Goal: Transaction & Acquisition: Purchase product/service

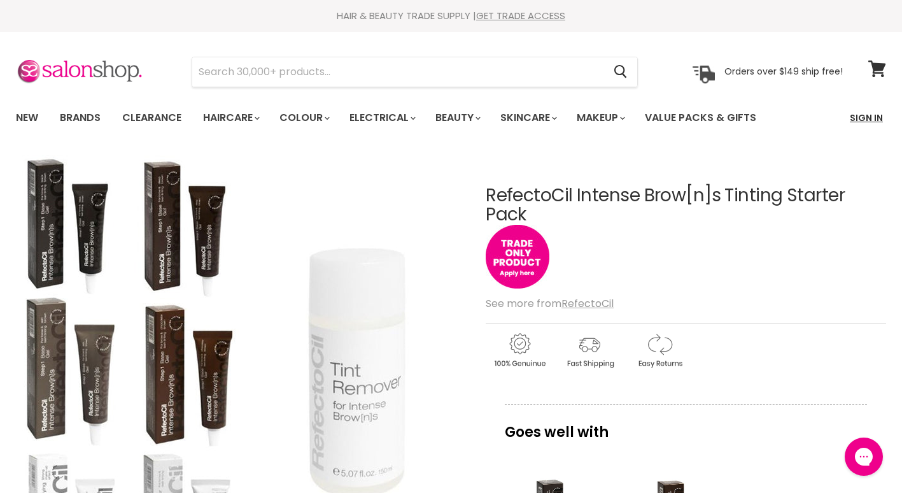
click at [870, 117] on link "Sign In" at bounding box center [867, 117] width 48 height 27
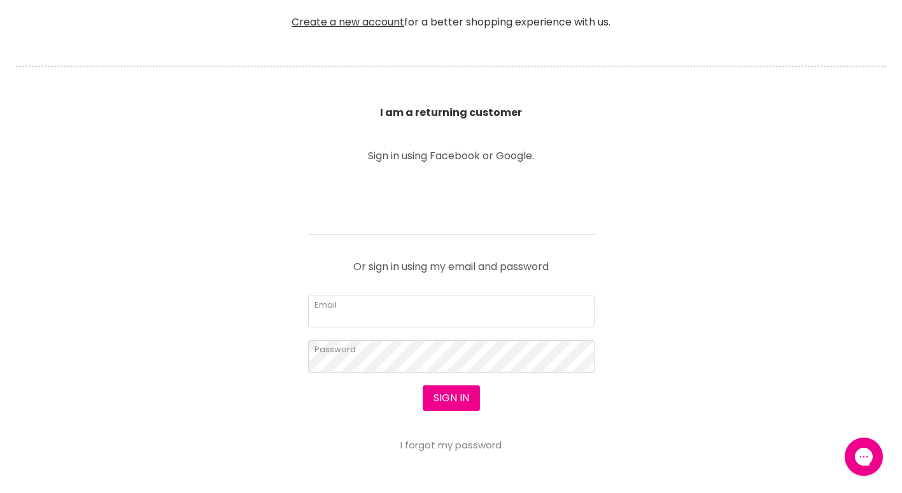
scroll to position [374, 0]
type input "info@pennyblacksalon.com.au"
click at [439, 404] on button "Sign in" at bounding box center [451, 397] width 57 height 25
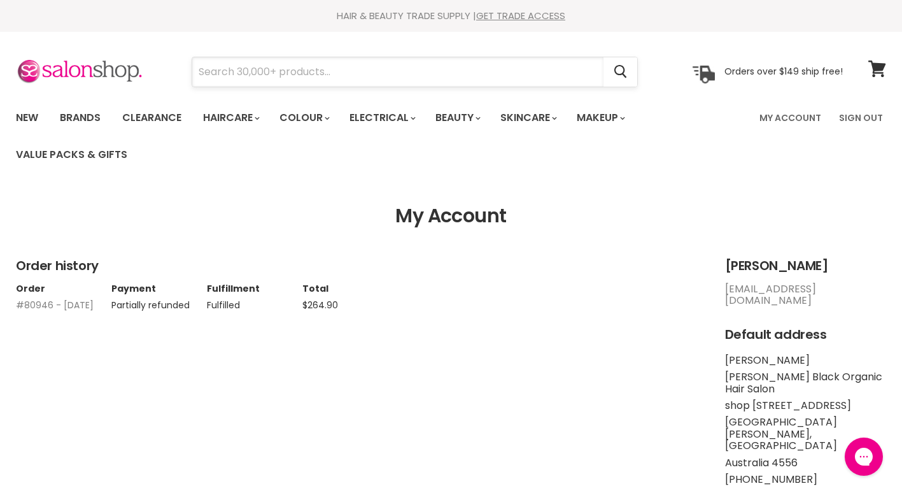
click at [274, 70] on input "Search" at bounding box center [397, 71] width 411 height 29
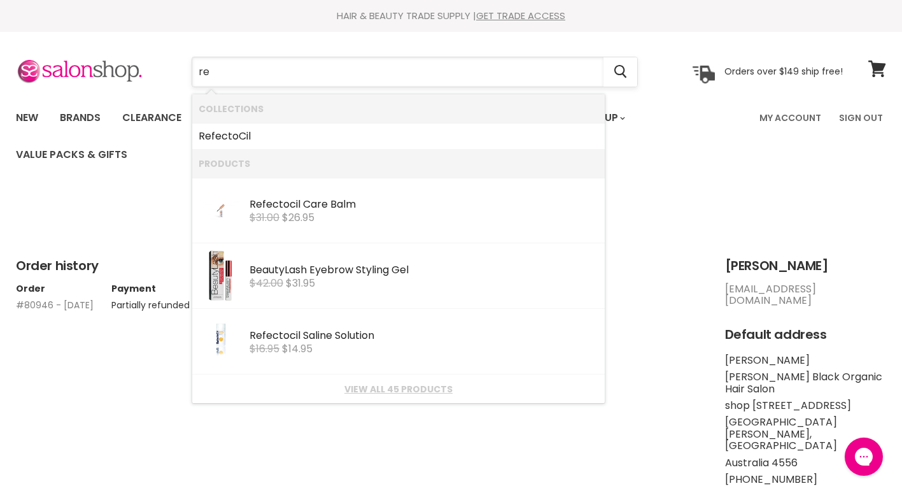
type input "r"
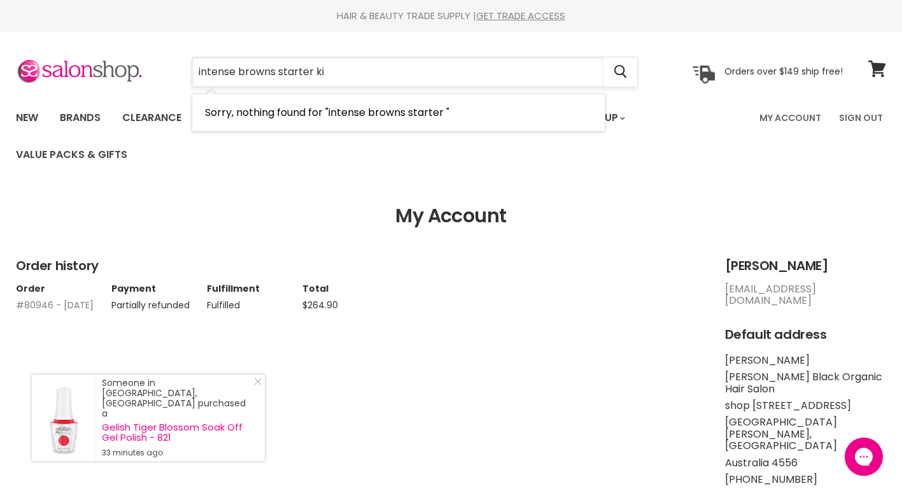
type input "intense browns starter kit"
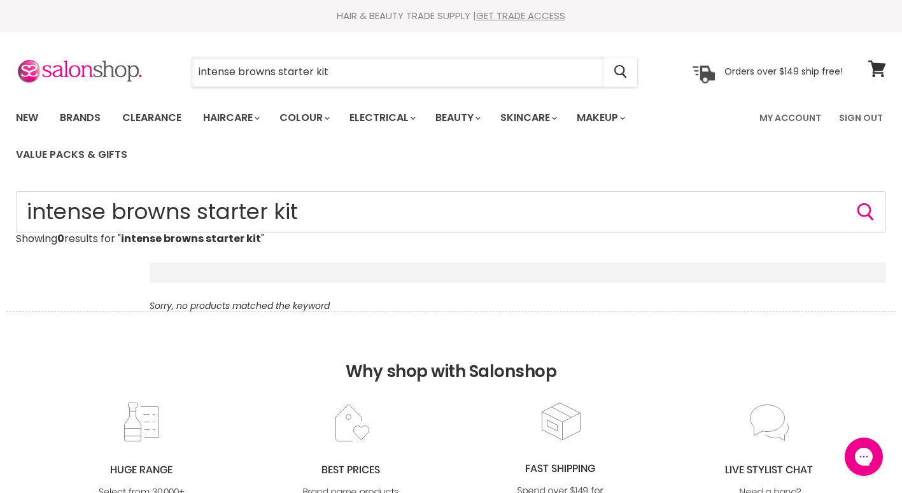
drag, startPoint x: 0, startPoint y: 0, endPoint x: 134, endPoint y: 39, distance: 139.4
click at [134, 39] on section "Menu intense browns starter kit Cancel" at bounding box center [451, 66] width 902 height 68
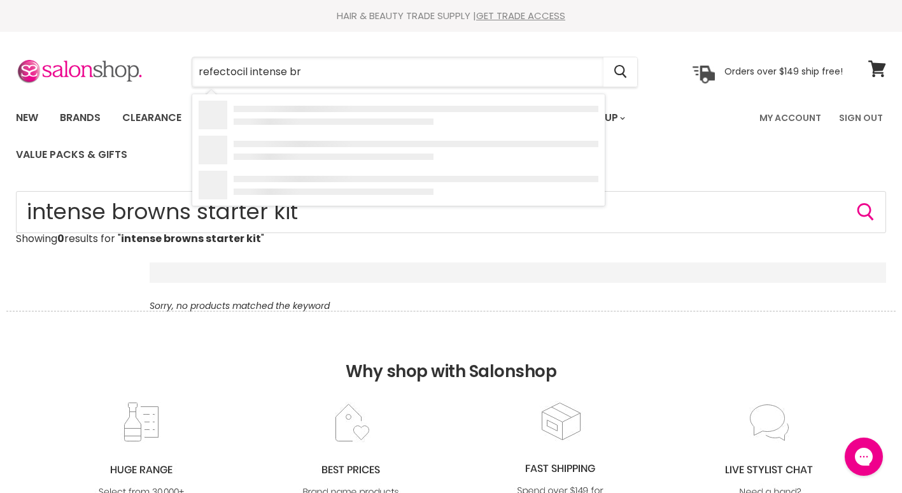
type input "refectocil intense bro"
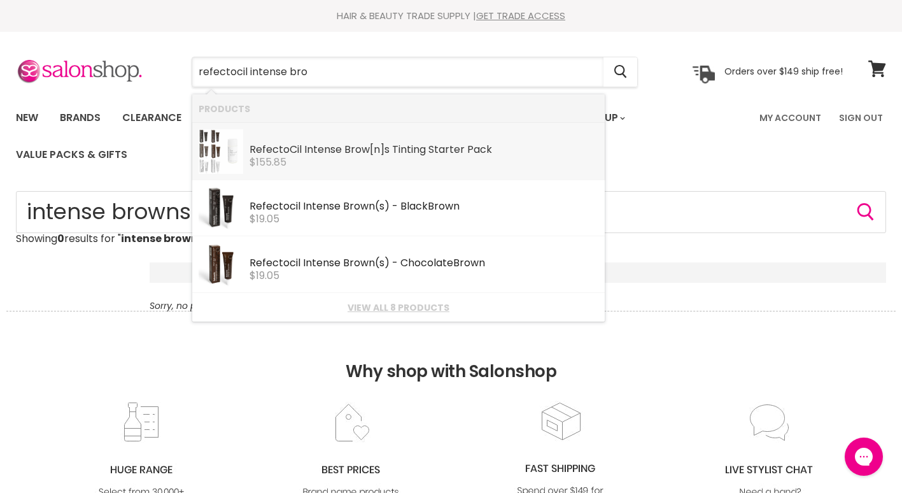
click at [300, 163] on div "$155.85" at bounding box center [424, 162] width 349 height 11
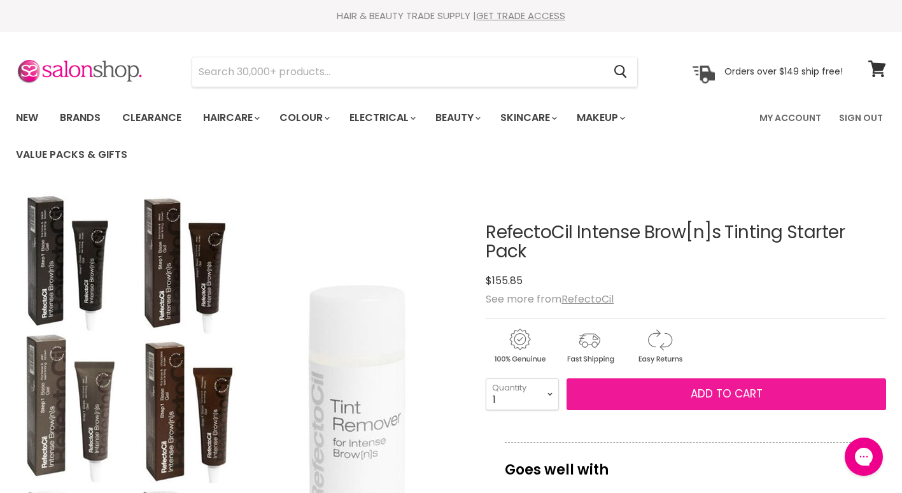
click at [748, 390] on span "Add to cart" at bounding box center [727, 393] width 72 height 15
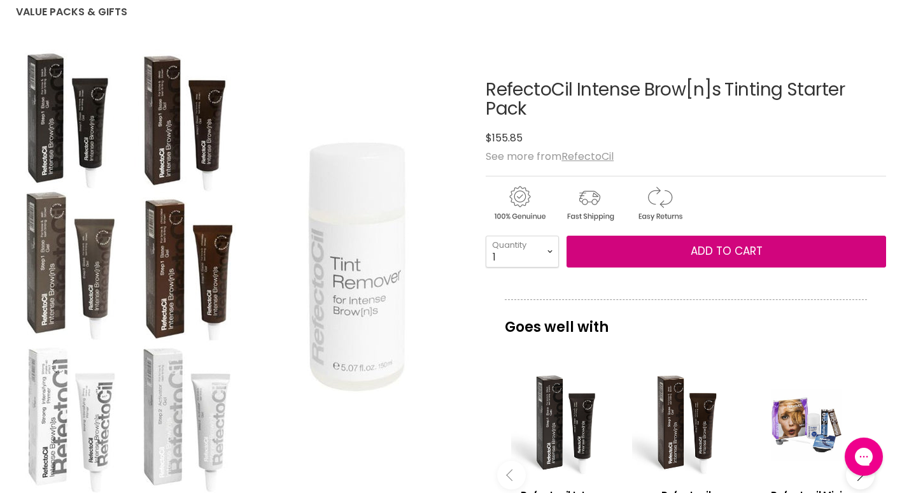
scroll to position [145, 0]
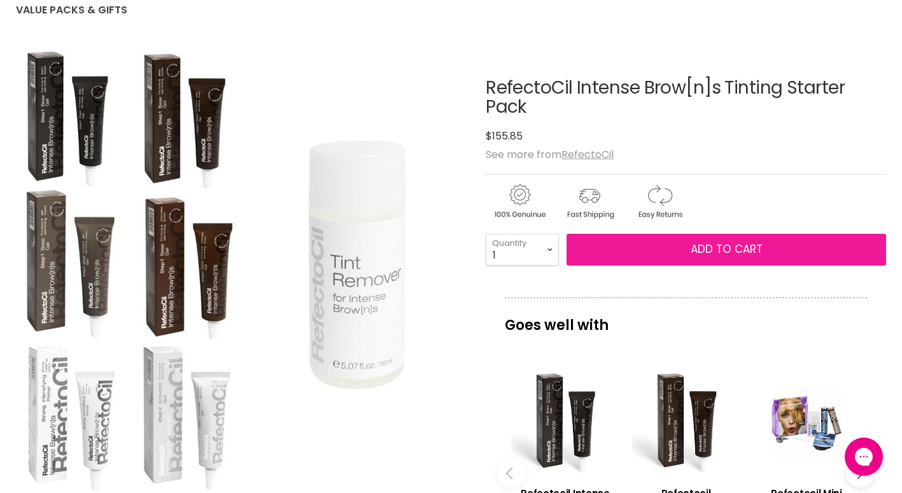
click at [706, 248] on span "Add to cart" at bounding box center [727, 248] width 72 height 15
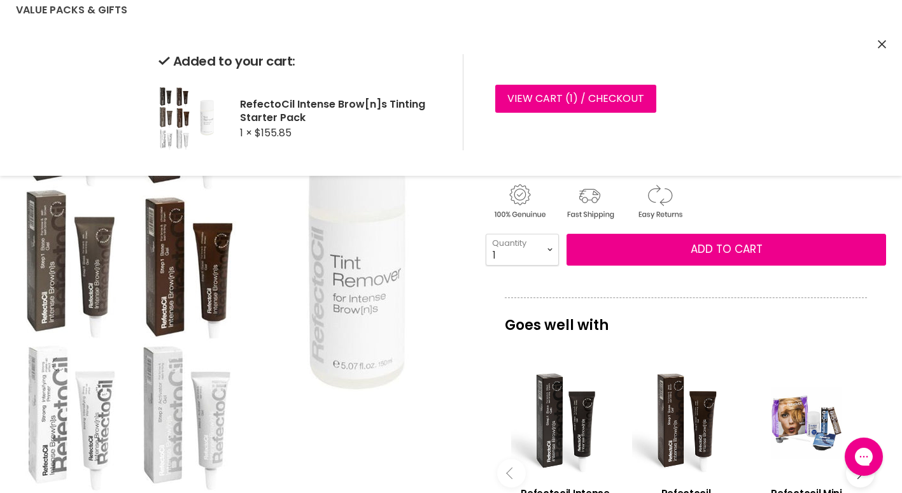
click at [881, 38] on button "Close" at bounding box center [882, 44] width 8 height 13
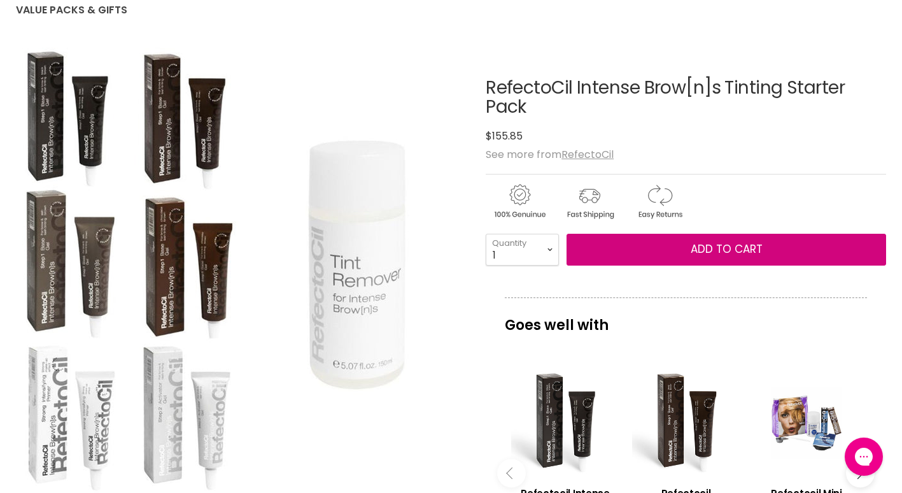
scroll to position [0, 0]
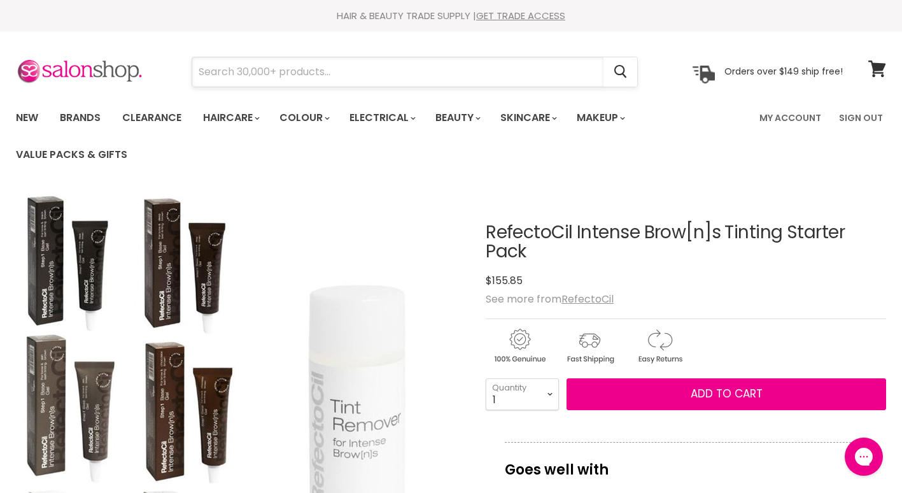
paste input "INTERNET EXTERNAL TRANSFER TO 124081 022585112 REF NO 31708400 Inv-0425 PB stock"
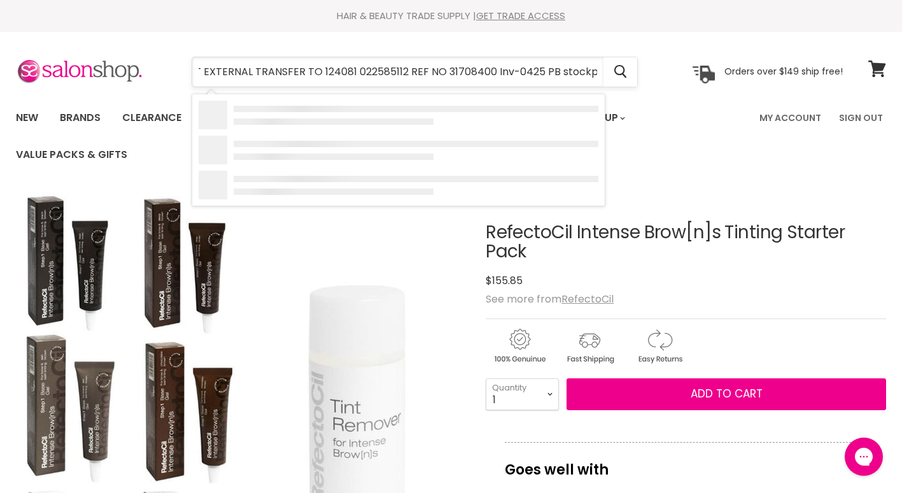
type input "INTERNET EXTERNAL TRANSFER TO 124081 022585112 REF NO 31708400 Inv-0425 PB stoc…"
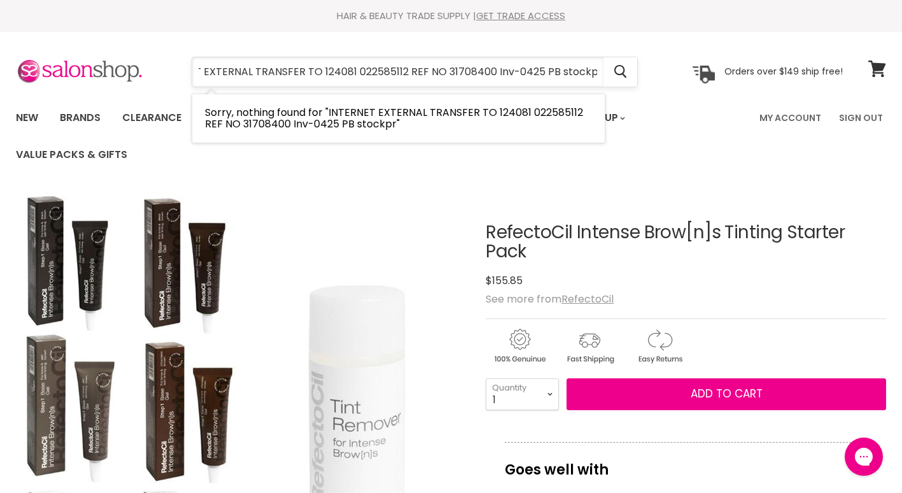
scroll to position [0, 51]
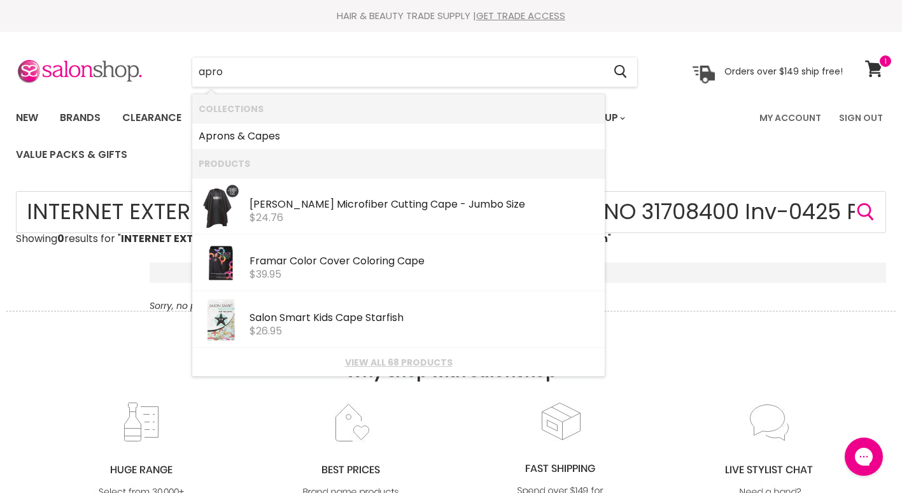
type input "apron"
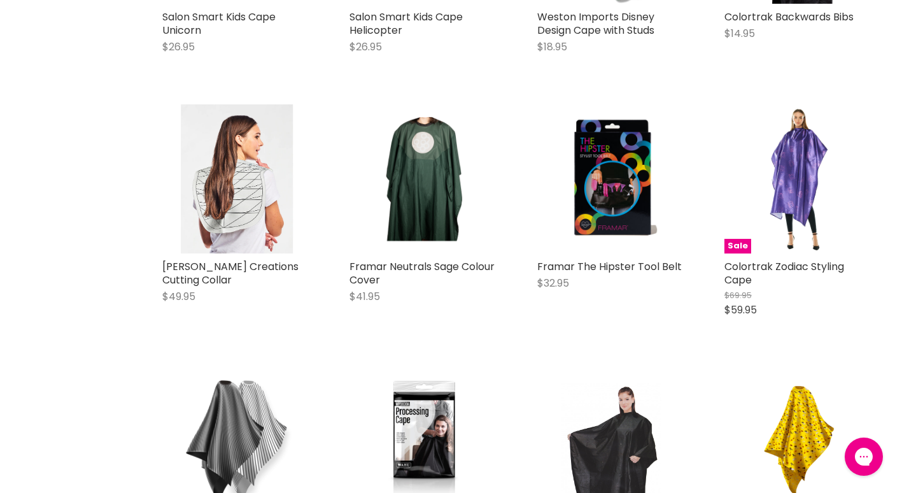
scroll to position [1220, 0]
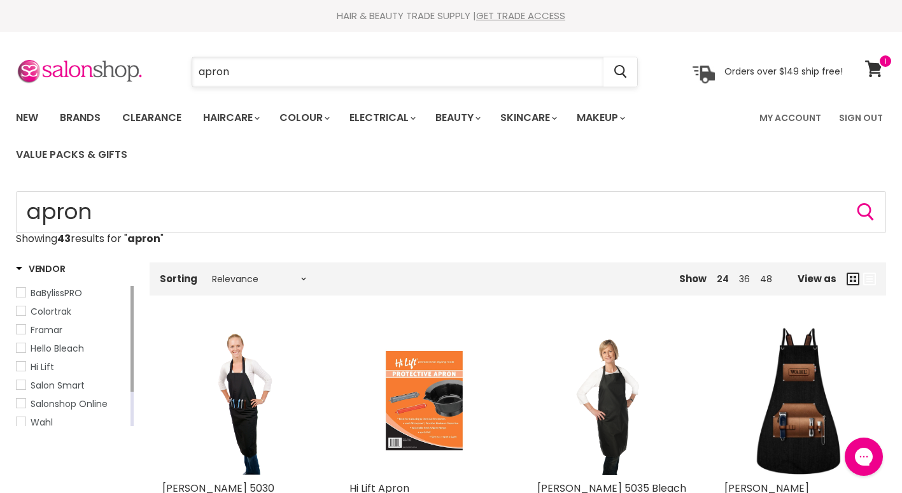
click at [257, 66] on input "apron" at bounding box center [397, 71] width 411 height 29
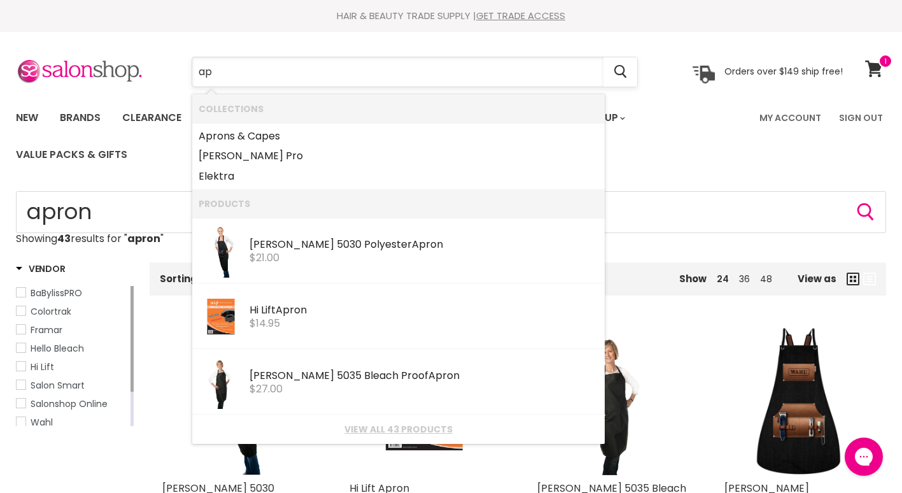
type input "a"
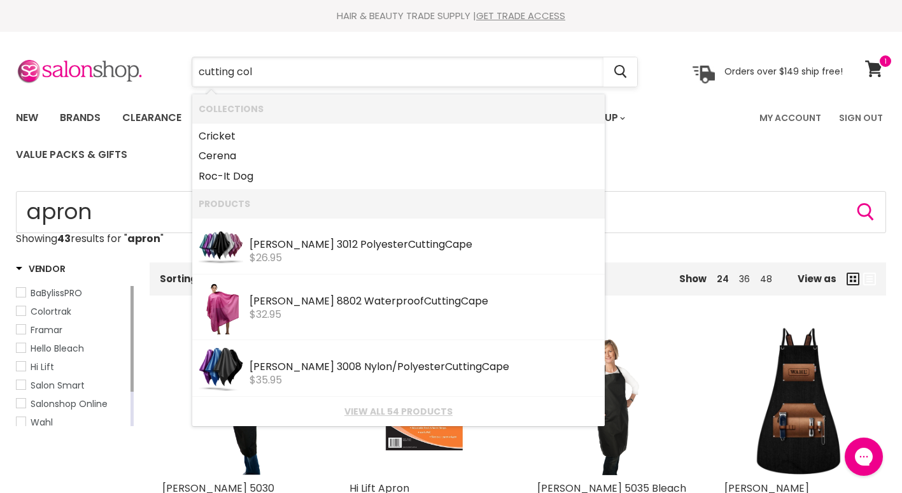
type input "cutting coll"
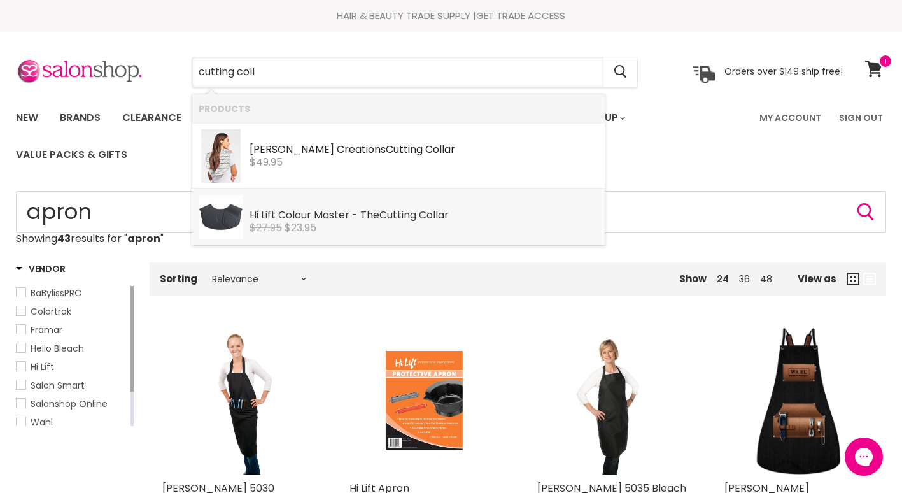
click at [387, 211] on b "Cutting" at bounding box center [398, 215] width 37 height 15
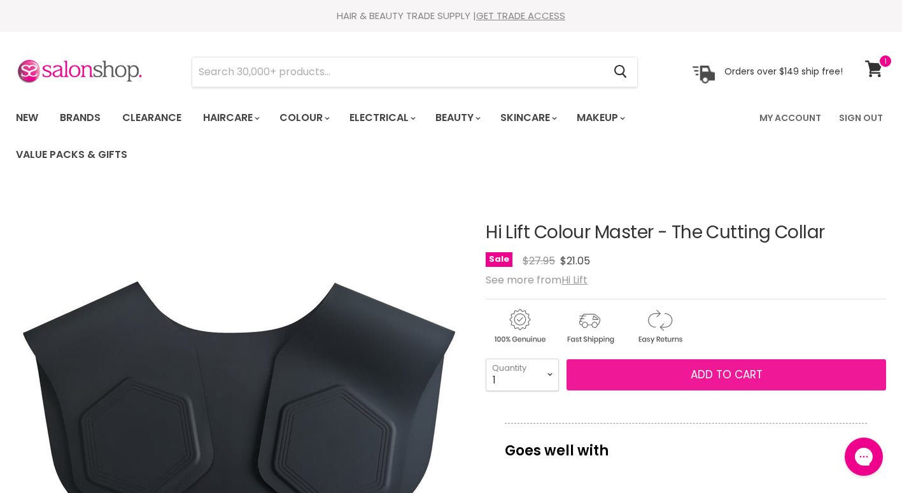
click at [735, 369] on span "Add to cart" at bounding box center [727, 374] width 72 height 15
click at [730, 383] on button "Add to cart" at bounding box center [727, 375] width 320 height 32
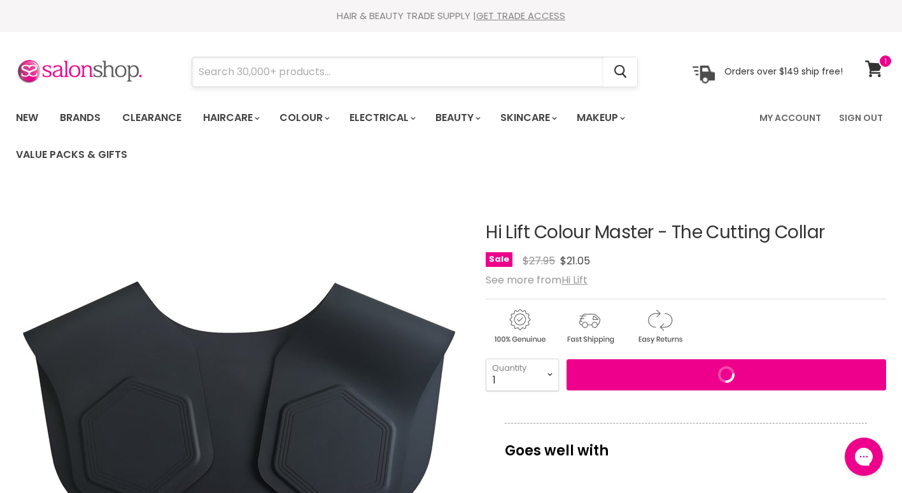
click at [325, 71] on input "Search" at bounding box center [397, 71] width 411 height 29
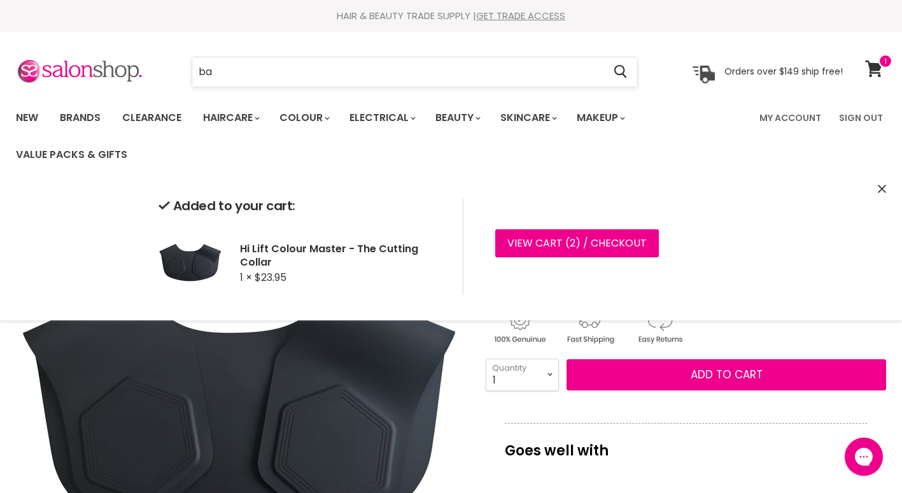
click at [325, 71] on input "ba" at bounding box center [397, 71] width 411 height 29
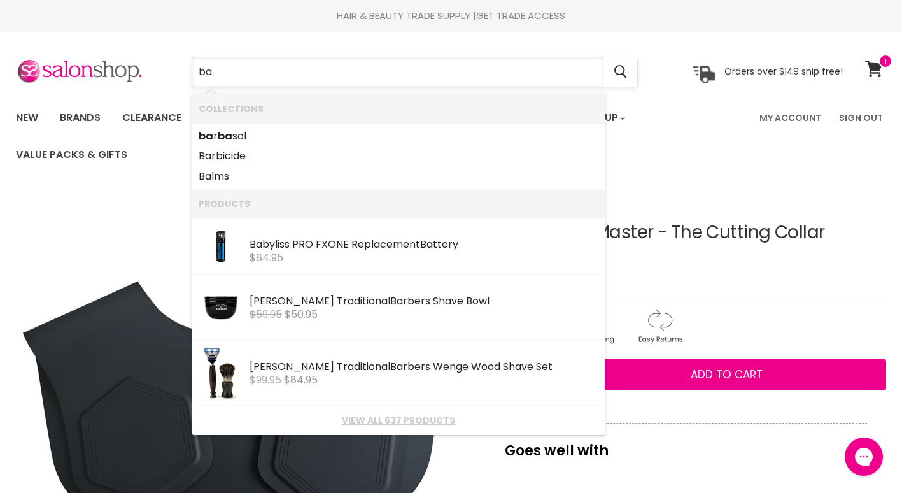
click at [325, 71] on input "ba" at bounding box center [397, 71] width 411 height 29
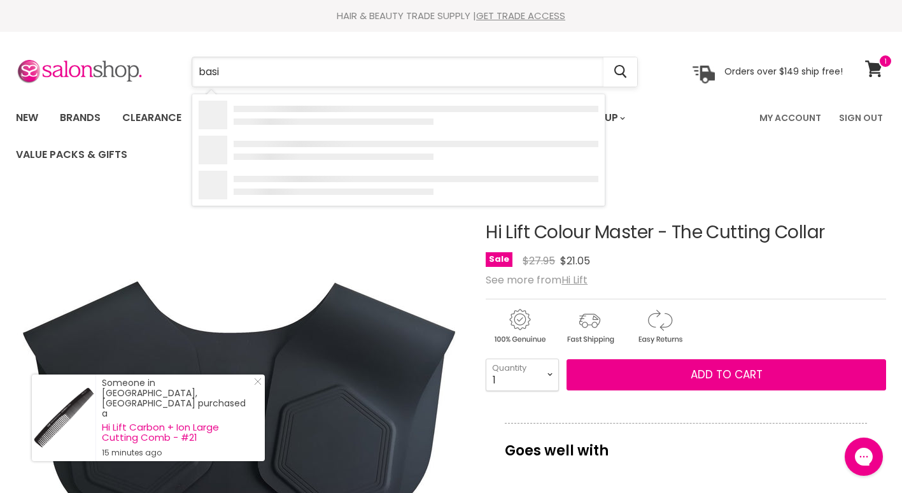
type input "basin"
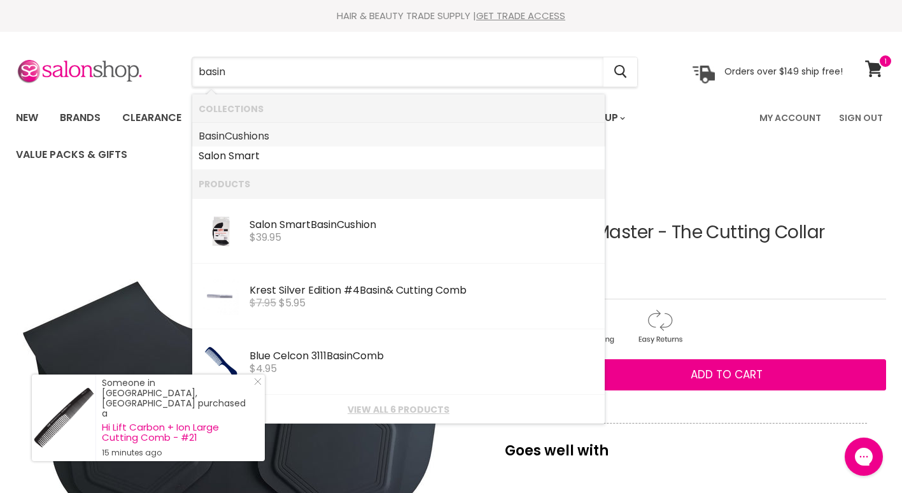
click at [262, 136] on link "Basin Cushions" at bounding box center [399, 136] width 400 height 20
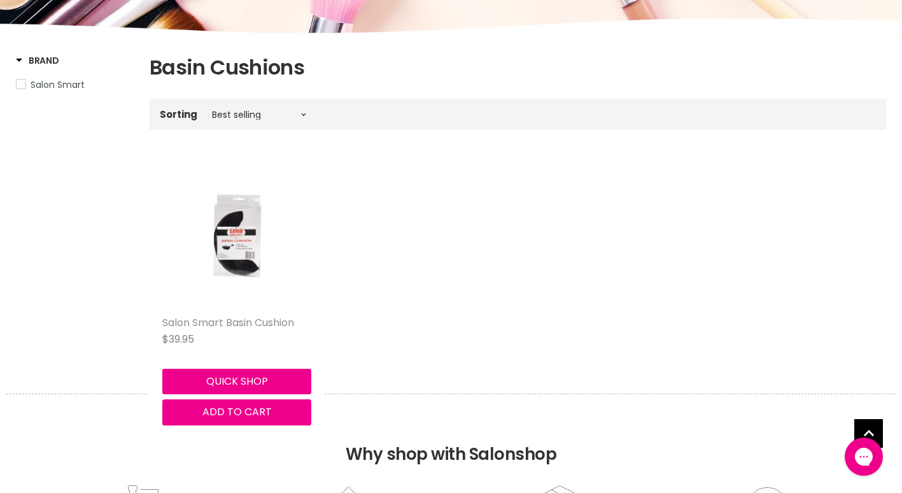
click at [215, 325] on link "Salon Smart Basin Cushion" at bounding box center [228, 322] width 132 height 15
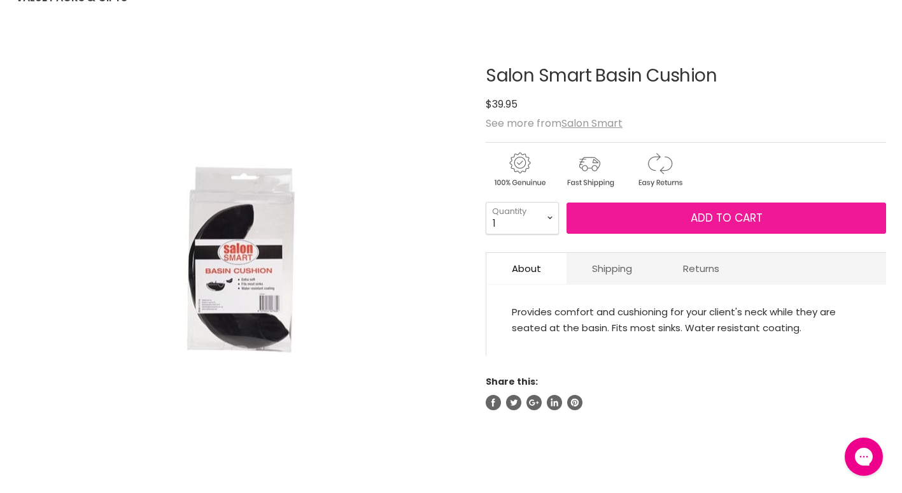
click at [686, 225] on button "Add to cart" at bounding box center [727, 219] width 320 height 32
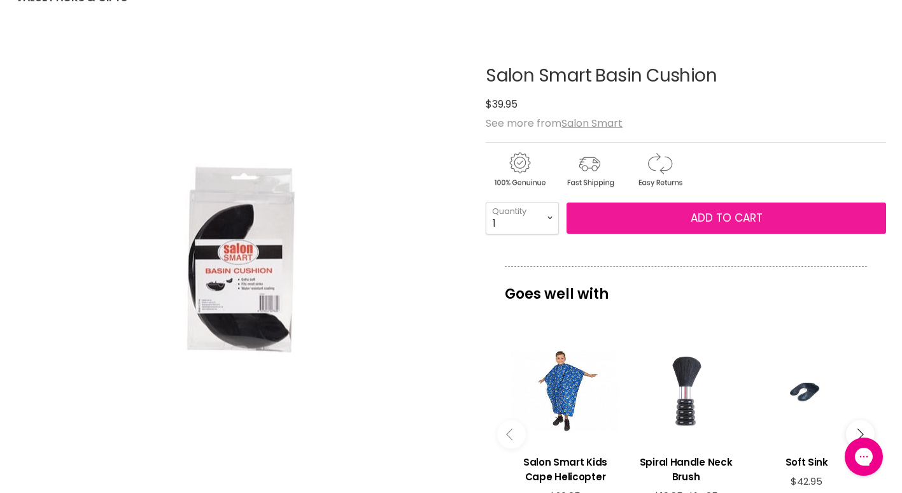
click at [627, 221] on button "Add to cart" at bounding box center [727, 219] width 320 height 32
